Goal: Transaction & Acquisition: Purchase product/service

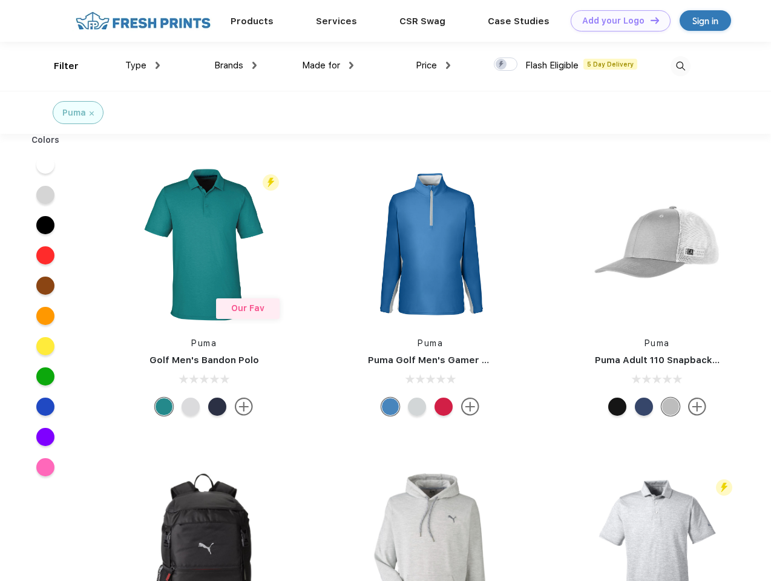
click at [616, 21] on link "Add your Logo Design Tool" at bounding box center [621, 20] width 100 height 21
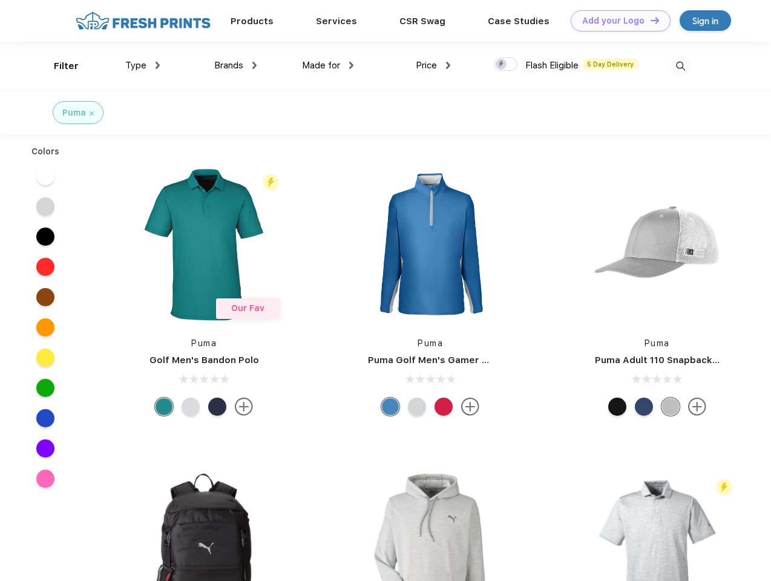
click at [0, 0] on div "Design Tool" at bounding box center [0, 0] width 0 height 0
click at [650, 20] on link "Add your Logo Design Tool" at bounding box center [621, 20] width 100 height 21
click at [58, 66] on div "Filter" at bounding box center [66, 66] width 25 height 14
click at [143, 65] on span "Type" at bounding box center [135, 65] width 21 height 11
click at [235, 65] on span "Brands" at bounding box center [228, 65] width 29 height 11
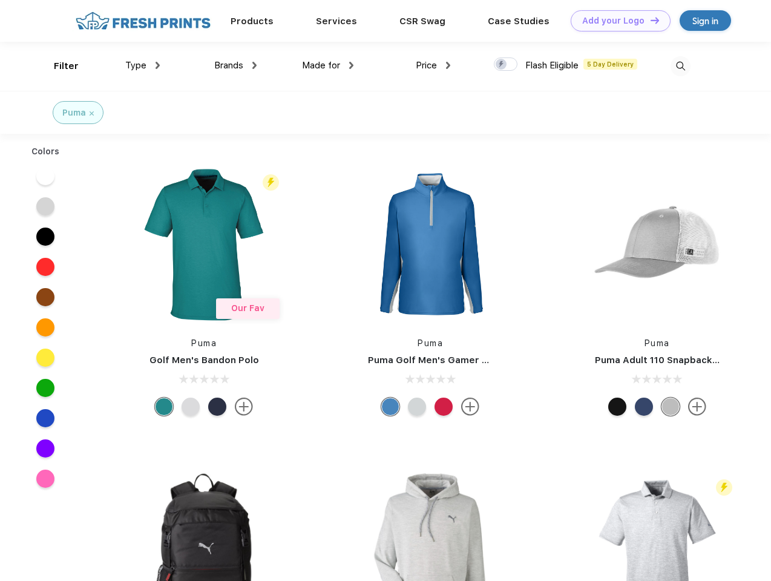
click at [328, 65] on span "Made for" at bounding box center [321, 65] width 38 height 11
click at [433, 65] on span "Price" at bounding box center [426, 65] width 21 height 11
click at [506, 65] on div at bounding box center [506, 64] width 24 height 13
click at [502, 65] on input "checkbox" at bounding box center [498, 61] width 8 height 8
click at [680, 66] on img at bounding box center [681, 66] width 20 height 20
